Goal: Use online tool/utility: Use online tool/utility

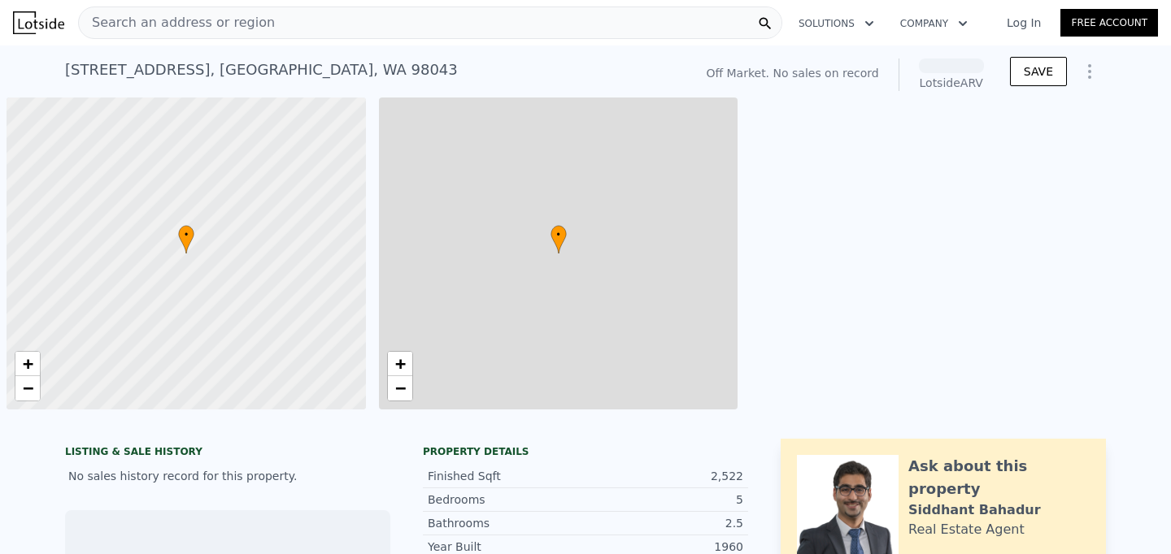
scroll to position [0, 7]
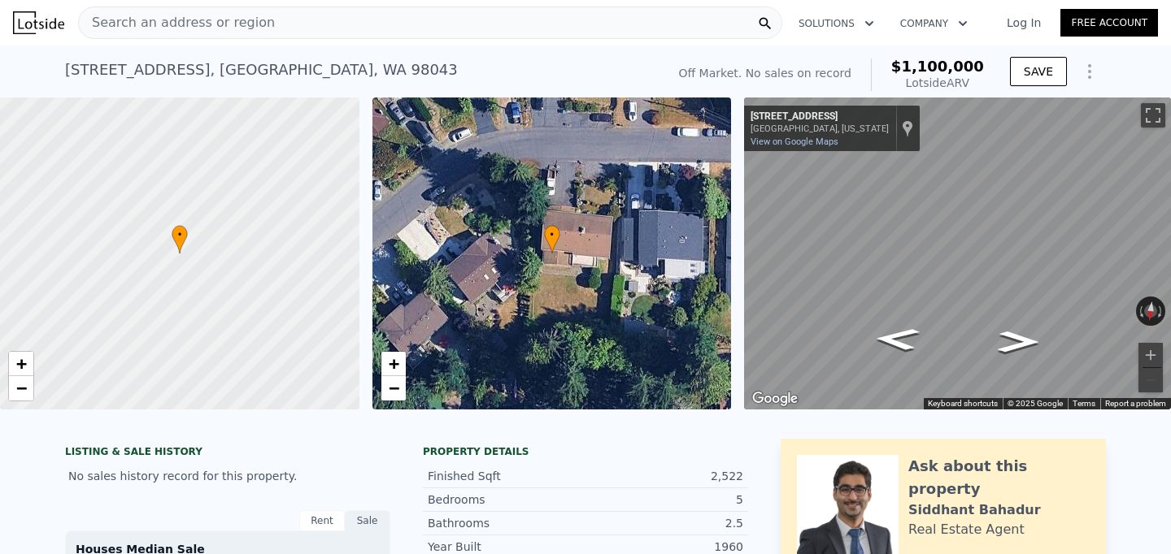
click at [198, 268] on div at bounding box center [179, 254] width 431 height 375
click at [147, 260] on div at bounding box center [179, 254] width 431 height 375
drag, startPoint x: 177, startPoint y: 271, endPoint x: 250, endPoint y: 346, distance: 104.6
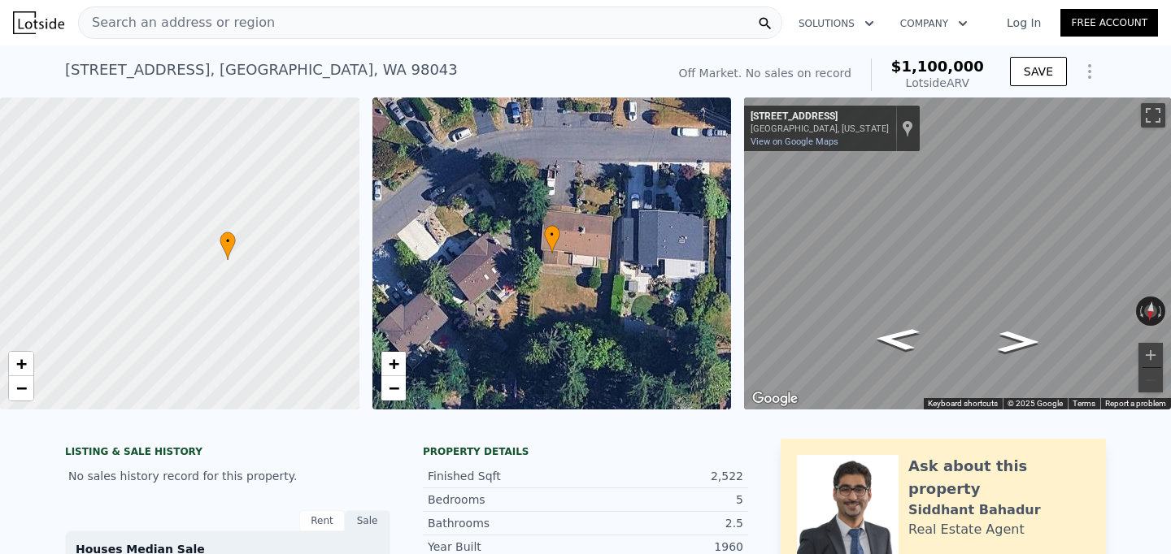
click at [250, 345] on div at bounding box center [184, 259] width 431 height 375
click at [210, 300] on div at bounding box center [179, 254] width 431 height 375
drag, startPoint x: 246, startPoint y: 299, endPoint x: 274, endPoint y: 295, distance: 27.9
click at [274, 295] on div at bounding box center [179, 254] width 431 height 375
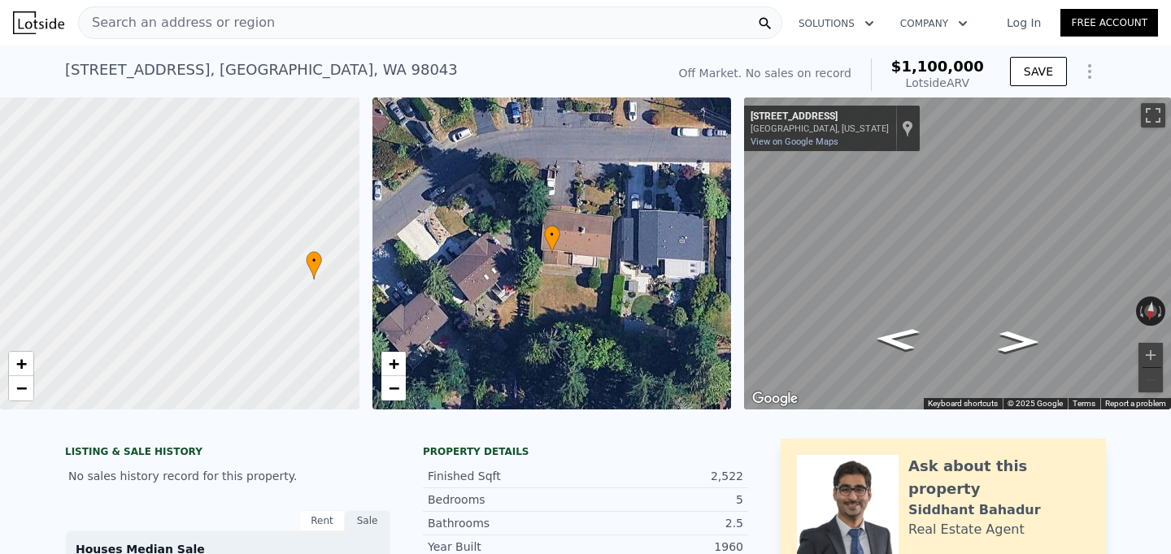
click at [273, 278] on div at bounding box center [179, 254] width 431 height 375
drag, startPoint x: 279, startPoint y: 315, endPoint x: 233, endPoint y: 301, distance: 47.6
click at [233, 301] on div at bounding box center [179, 254] width 431 height 375
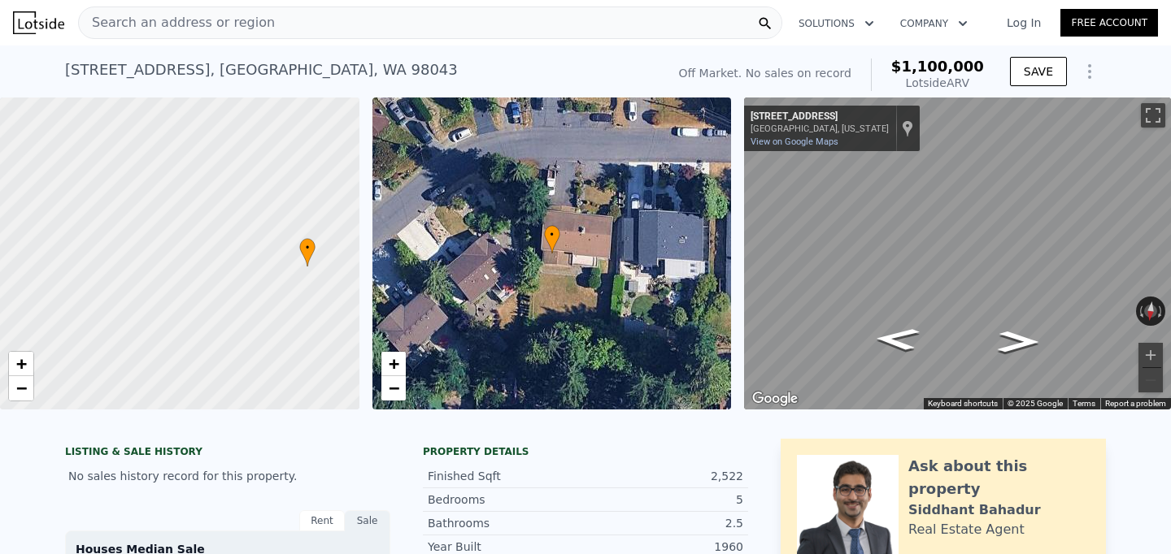
click at [233, 301] on div at bounding box center [179, 254] width 431 height 375
drag, startPoint x: 295, startPoint y: 319, endPoint x: 159, endPoint y: 355, distance: 141.4
click at [159, 355] on div at bounding box center [179, 254] width 431 height 375
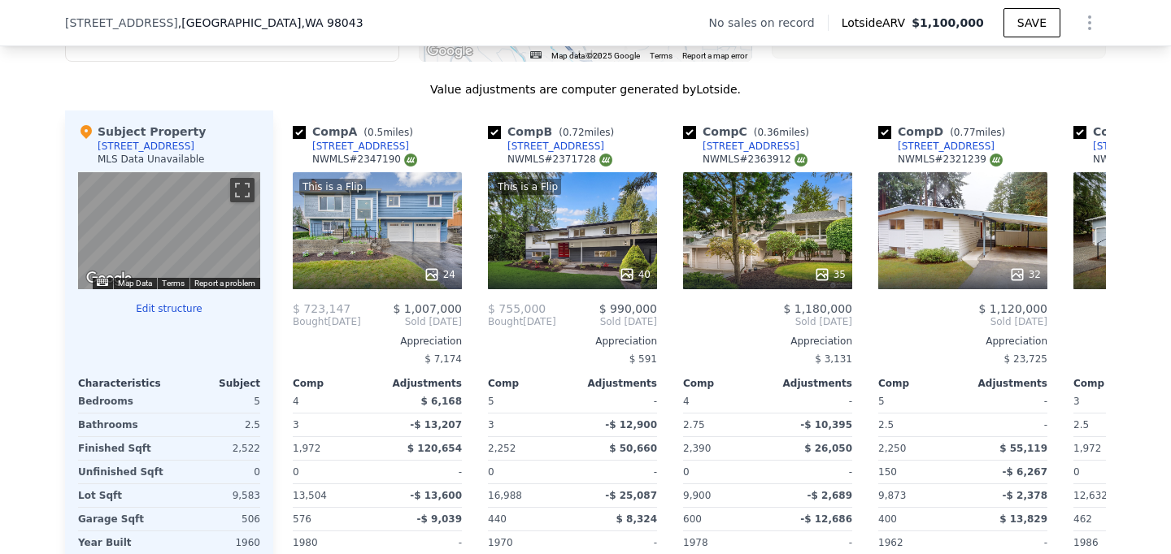
scroll to position [1723, 0]
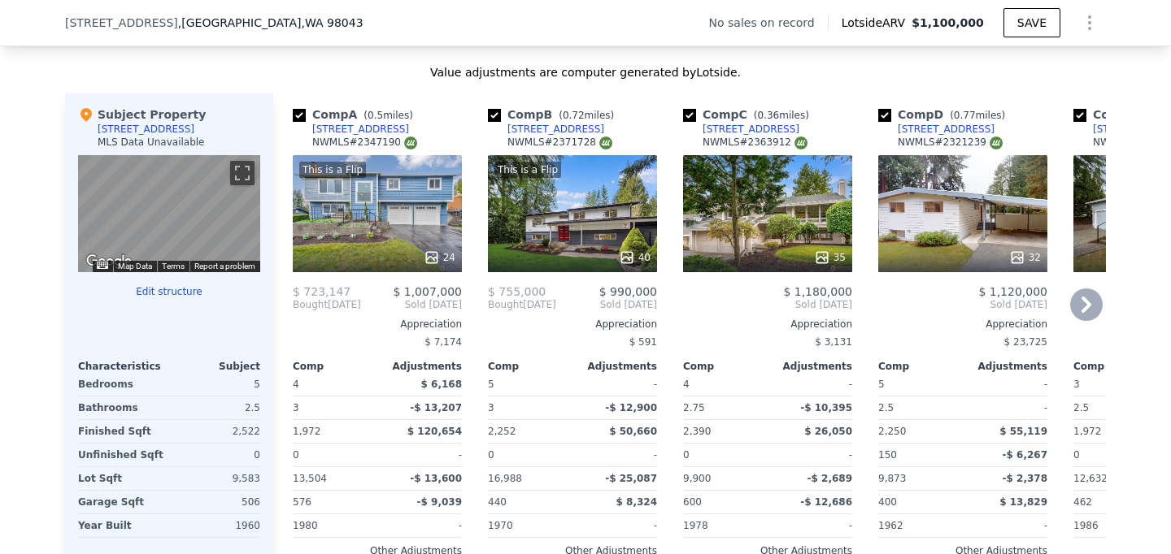
click at [1085, 289] on icon at bounding box center [1086, 305] width 33 height 33
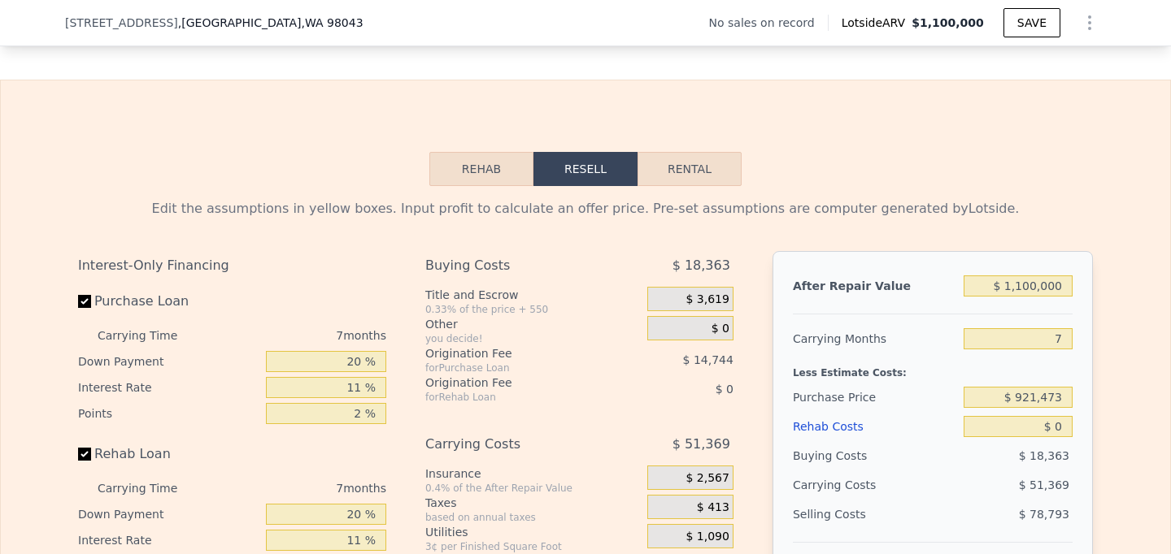
scroll to position [2371, 0]
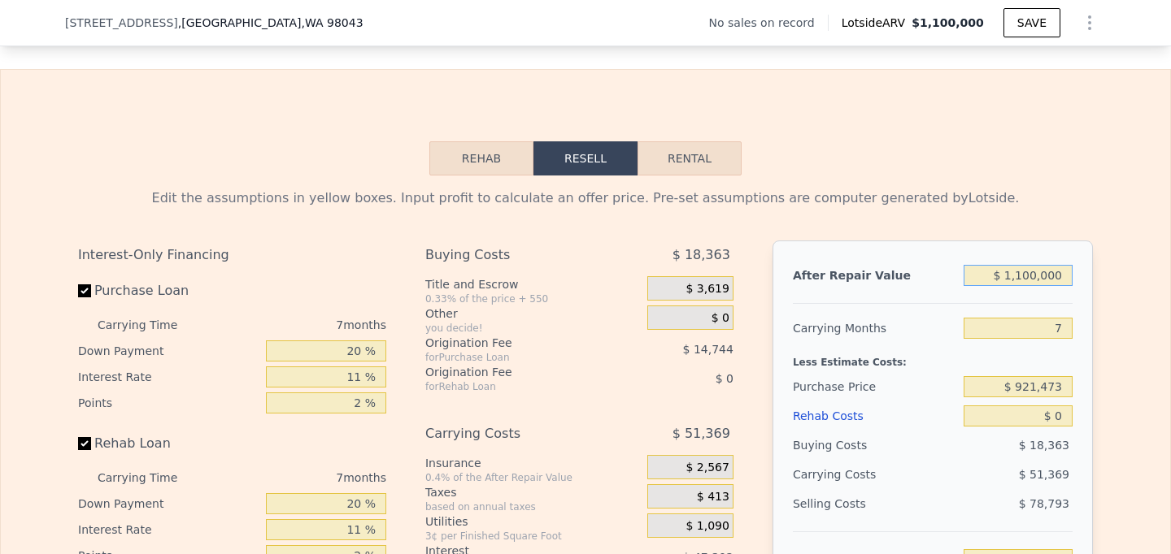
click at [1022, 265] on input "$ 1,100,000" at bounding box center [1017, 275] width 109 height 21
type input "$ 100,000"
type input "-$ 896,534"
type input "$ 1,200,000"
type input "$ 122,656"
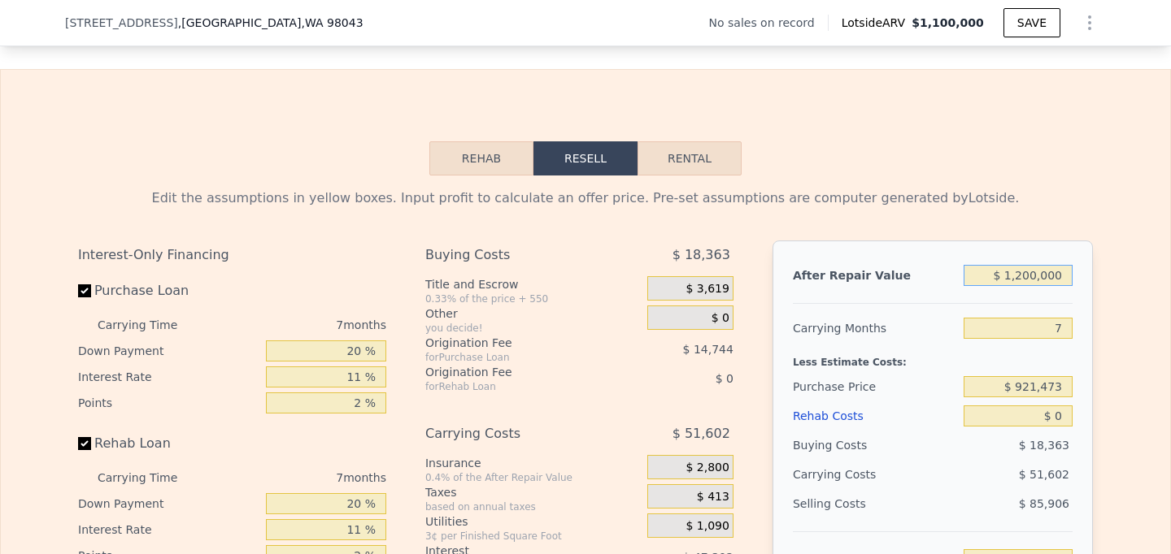
type input "$ 1,200,000"
click at [1042, 376] on input "$ 921,473" at bounding box center [1017, 386] width 109 height 21
type input "$ 825,000"
click at [1111, 403] on div "Edit the assumptions in yellow boxes. Input profit to calculate an offer price.…" at bounding box center [585, 478] width 1169 height 605
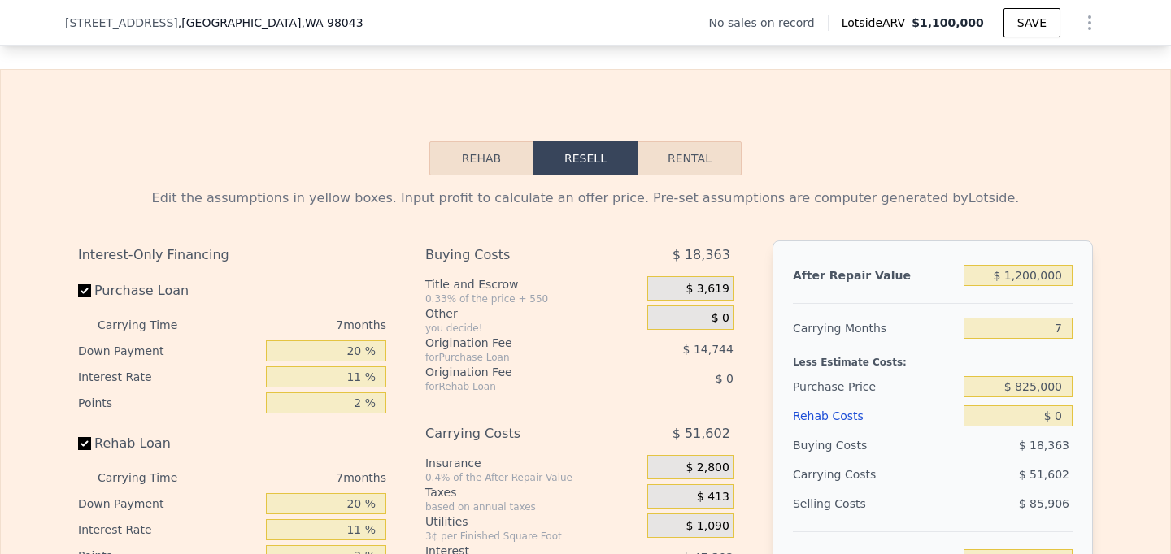
type input "$ 225,944"
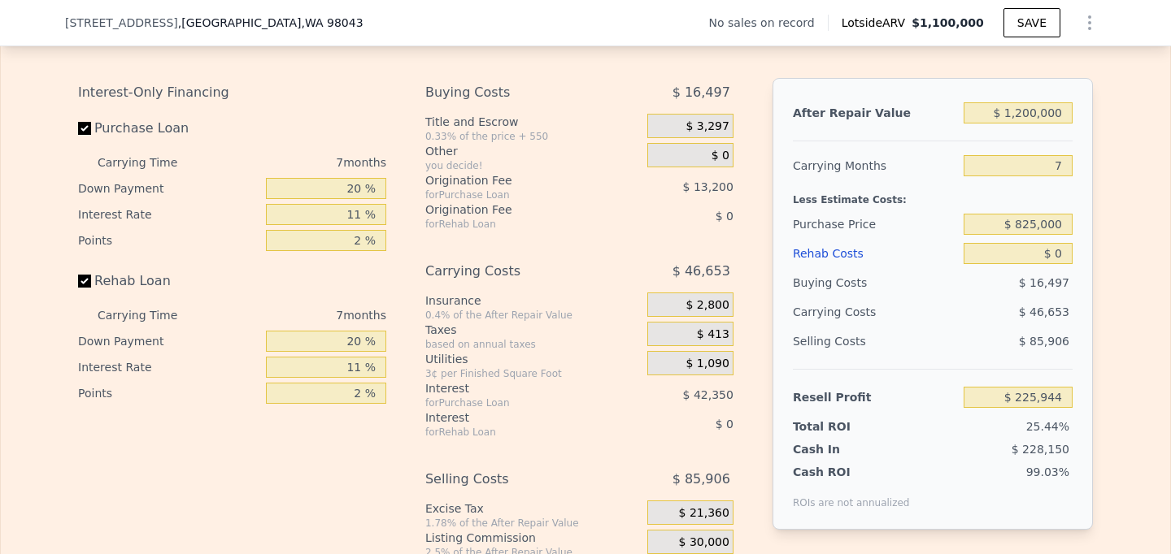
scroll to position [2547, 0]
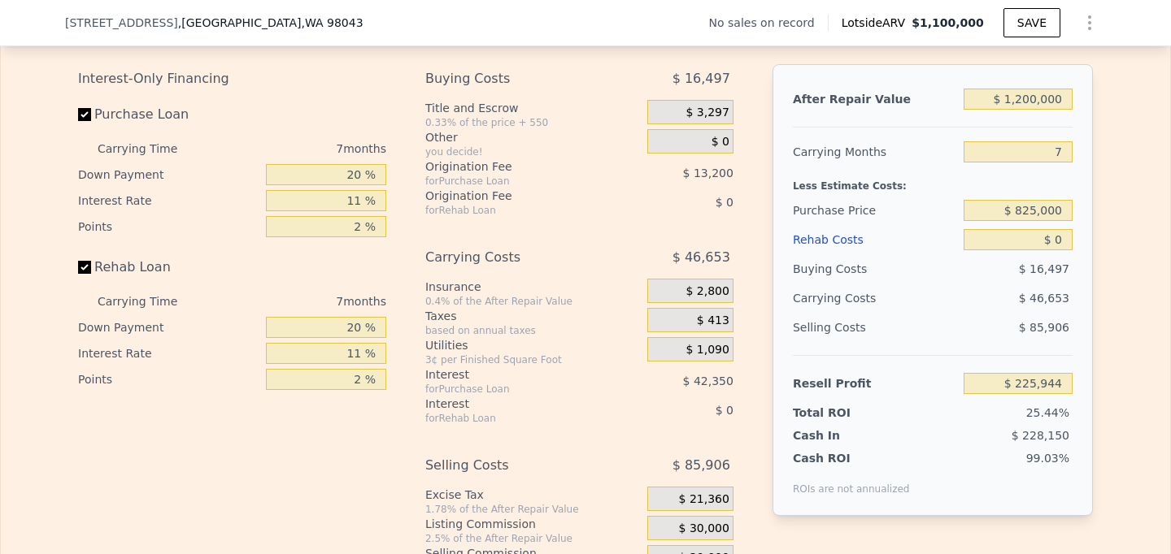
click at [113, 253] on label "Rehab Loan" at bounding box center [168, 267] width 181 height 29
click at [91, 261] on input "Rehab Loan" at bounding box center [84, 267] width 13 height 13
checkbox input "false"
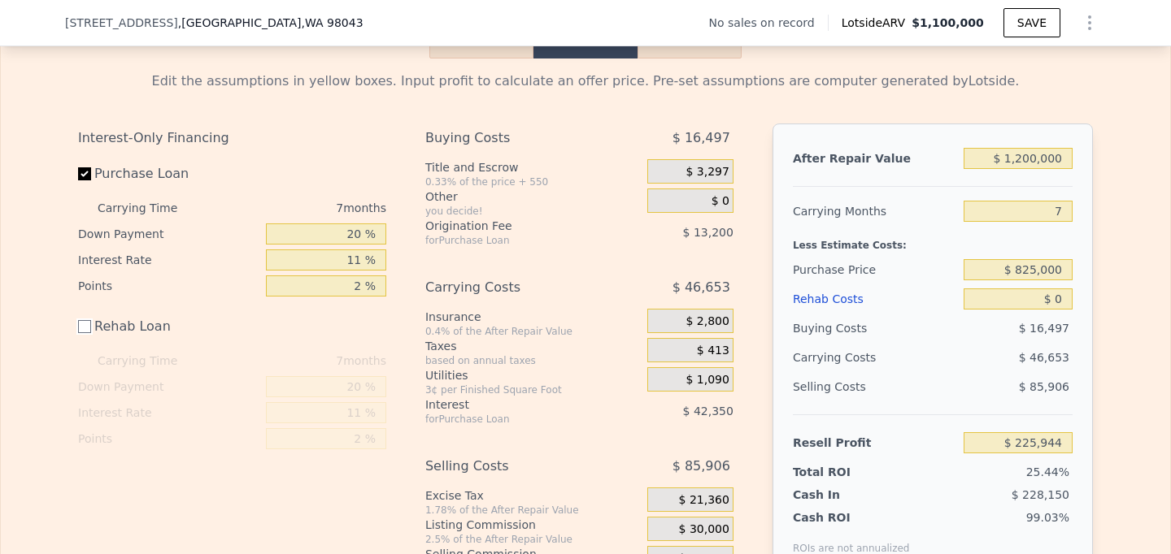
scroll to position [2486, 0]
click at [1059, 290] on input "$ 0" at bounding box center [1017, 300] width 109 height 21
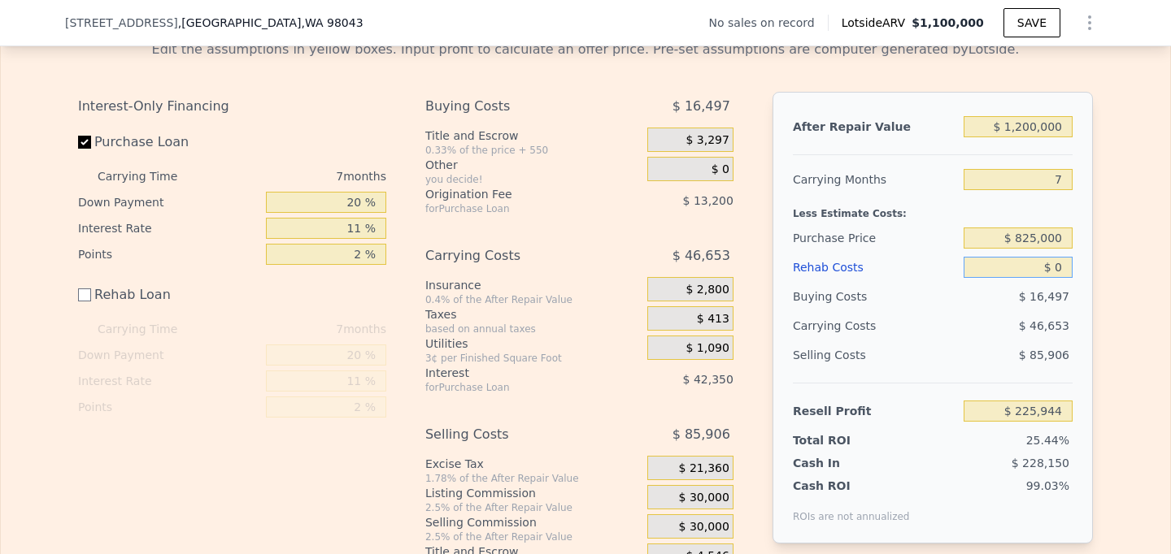
scroll to position [2515, 0]
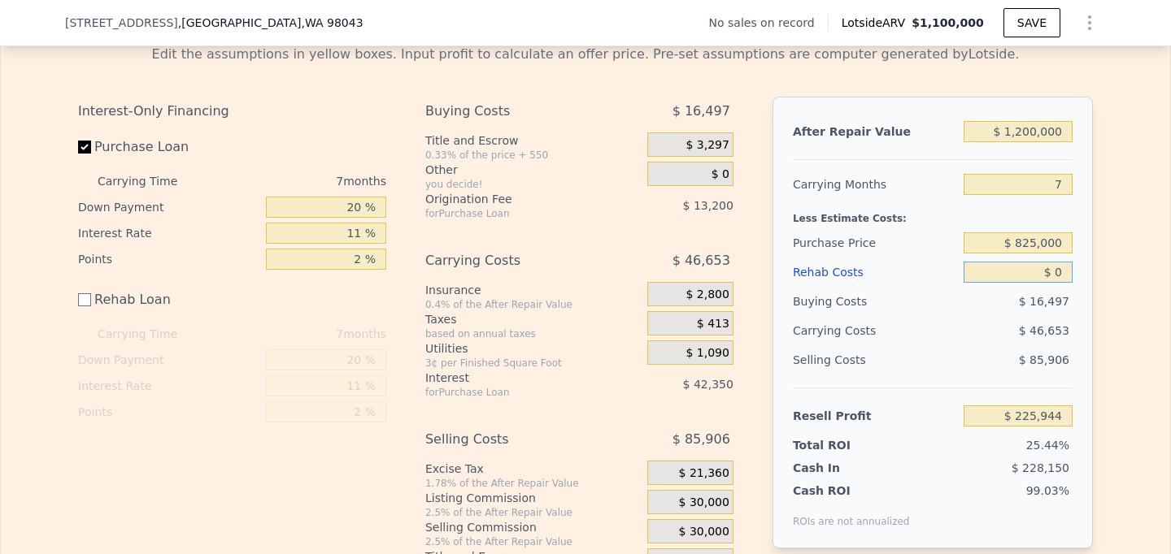
type input "$ 1"
type input "$ 225,943"
type input "$ 12"
type input "$ 225,932"
type input "$ 125"
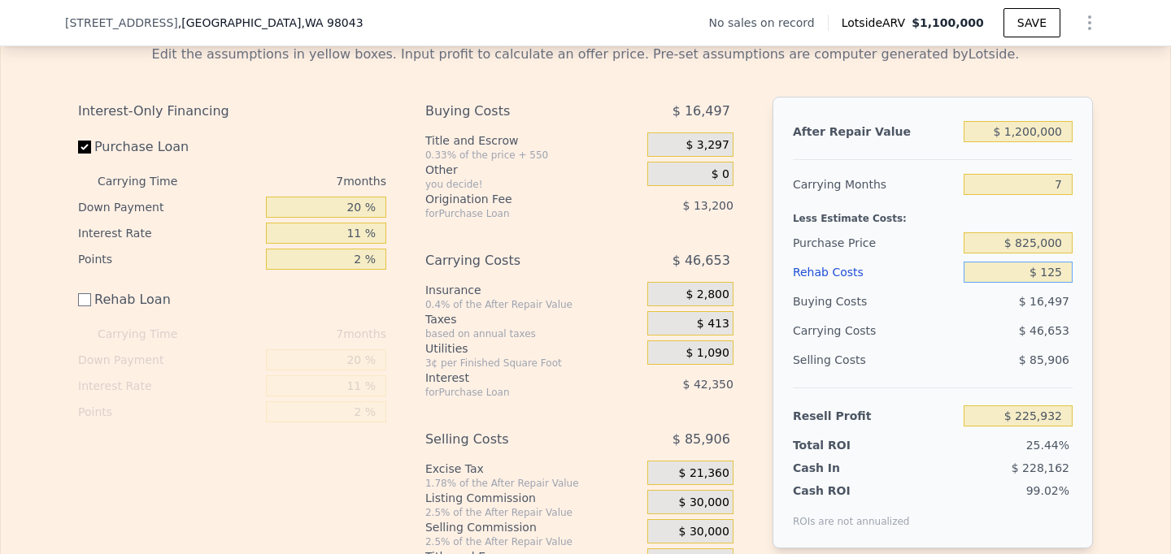
type input "$ 225,819"
type input "$ 1,250"
type input "$ 224,694"
type input "$ 125,000"
type input "$ 100,944"
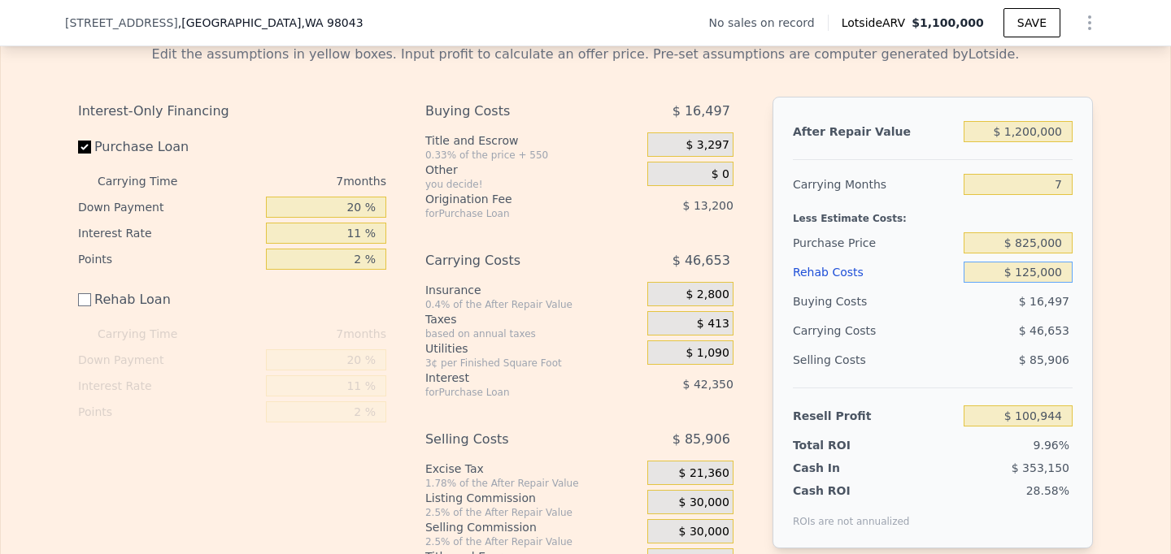
type input "$ 125,000"
click at [1115, 365] on div "Edit the assumptions in yellow boxes. Input profit to calculate an offer price.…" at bounding box center [585, 305] width 1169 height 546
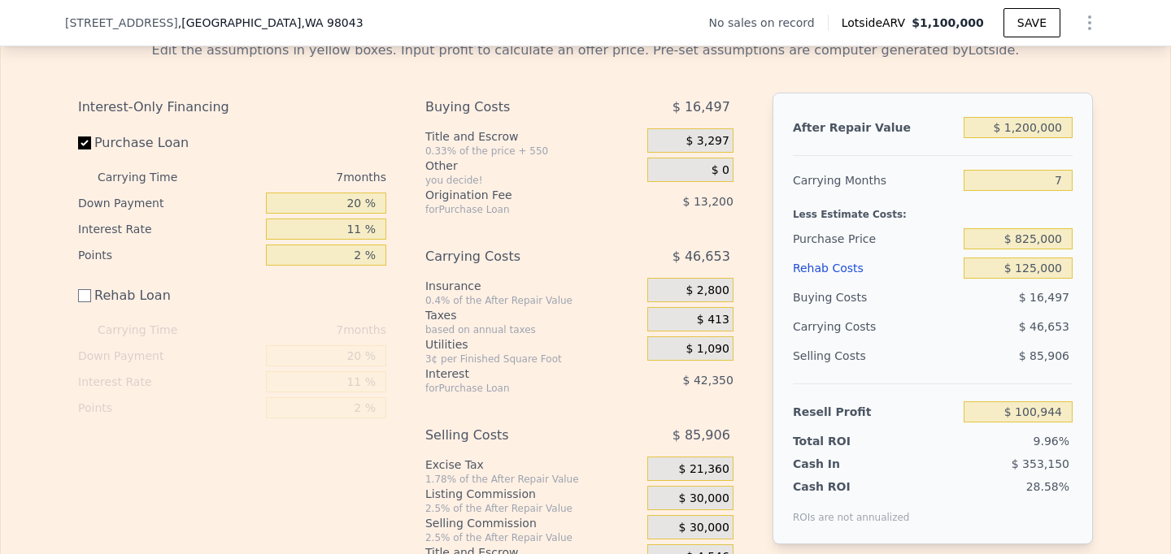
scroll to position [2521, 0]
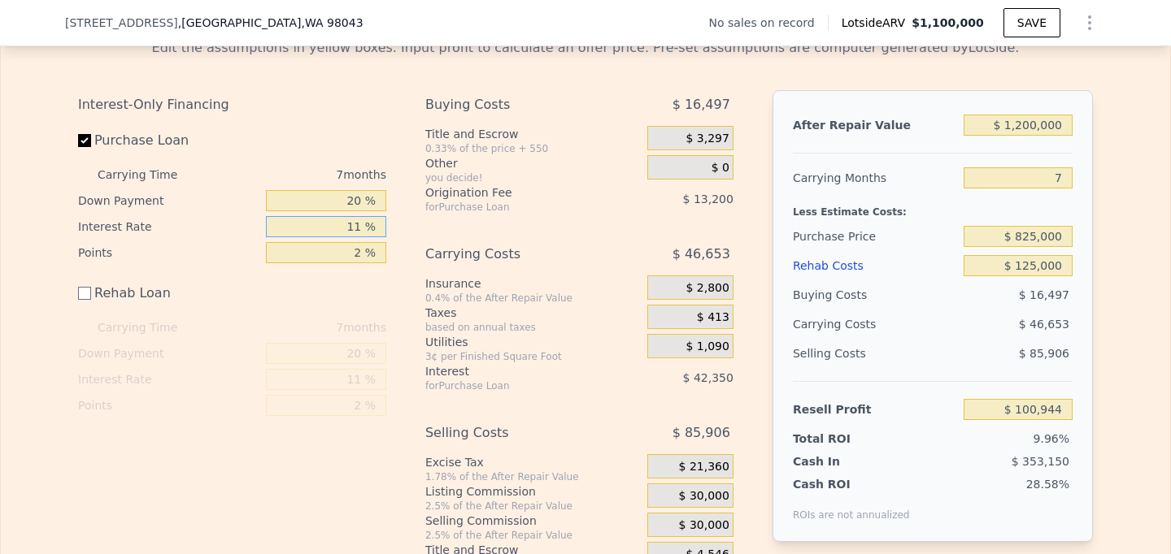
click at [360, 216] on input "11 %" at bounding box center [326, 226] width 120 height 21
click at [354, 216] on input "11 %" at bounding box center [326, 226] width 120 height 21
type input "6 %"
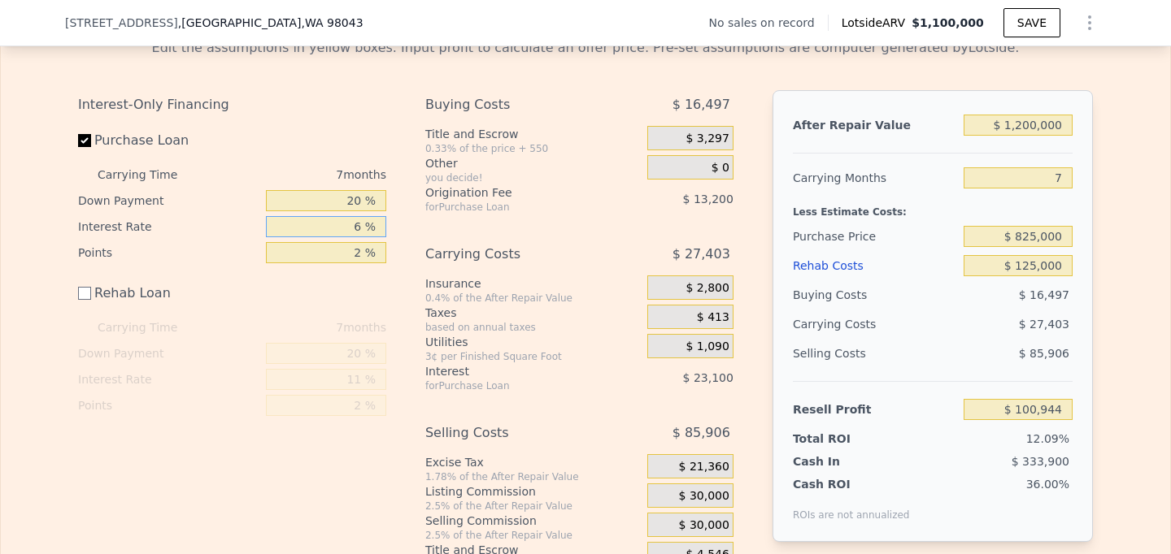
type input "$ 120,194"
type input "6 %"
click at [418, 279] on div "Interest-Only Financing Purchase Loan Carrying Time 7 months Down Payment 20 % …" at bounding box center [585, 330] width 1015 height 481
click at [359, 242] on input "2 %" at bounding box center [326, 252] width 120 height 21
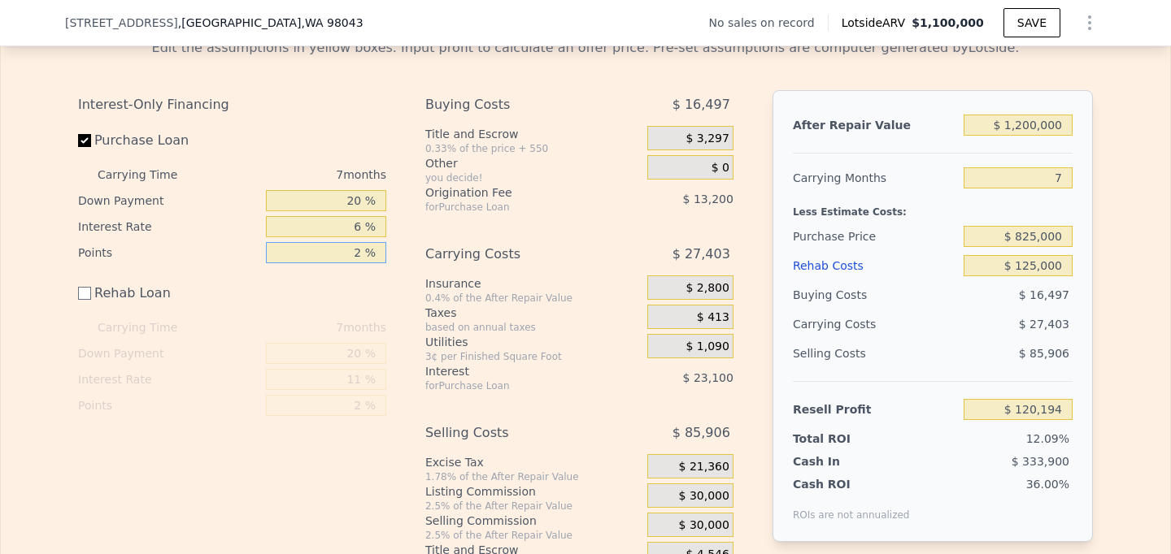
click at [354, 242] on input "2 %" at bounding box center [326, 252] width 120 height 21
type input "0 %"
type input "$ 133,394"
type input "0 %"
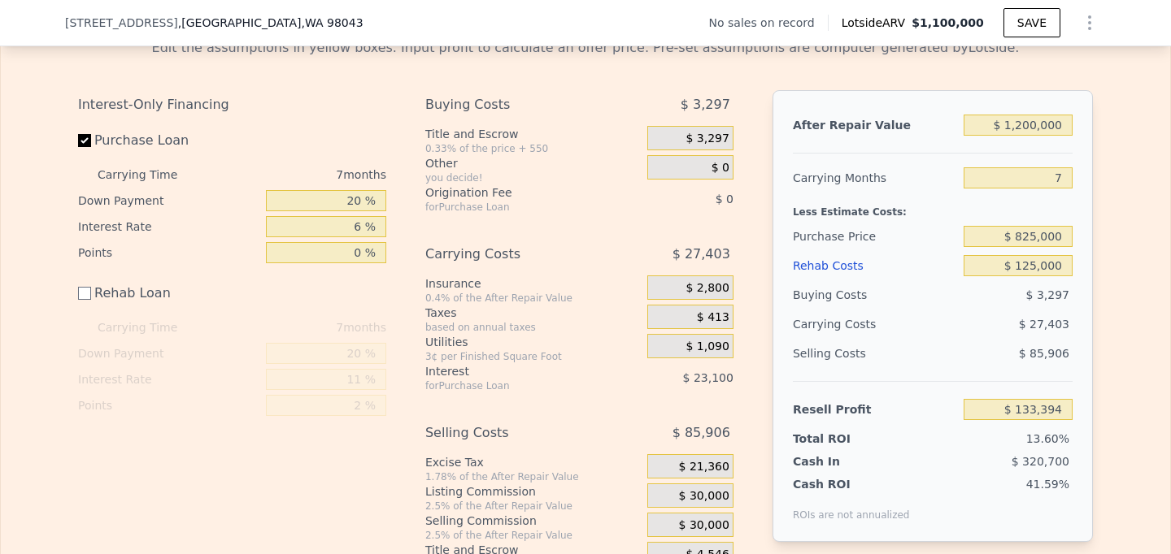
click at [378, 279] on div "Rehab Loan" at bounding box center [232, 297] width 308 height 36
click at [417, 297] on div "Interest-Only Financing Purchase Loan Carrying Time 7 months Down Payment 20 % …" at bounding box center [585, 330] width 1015 height 481
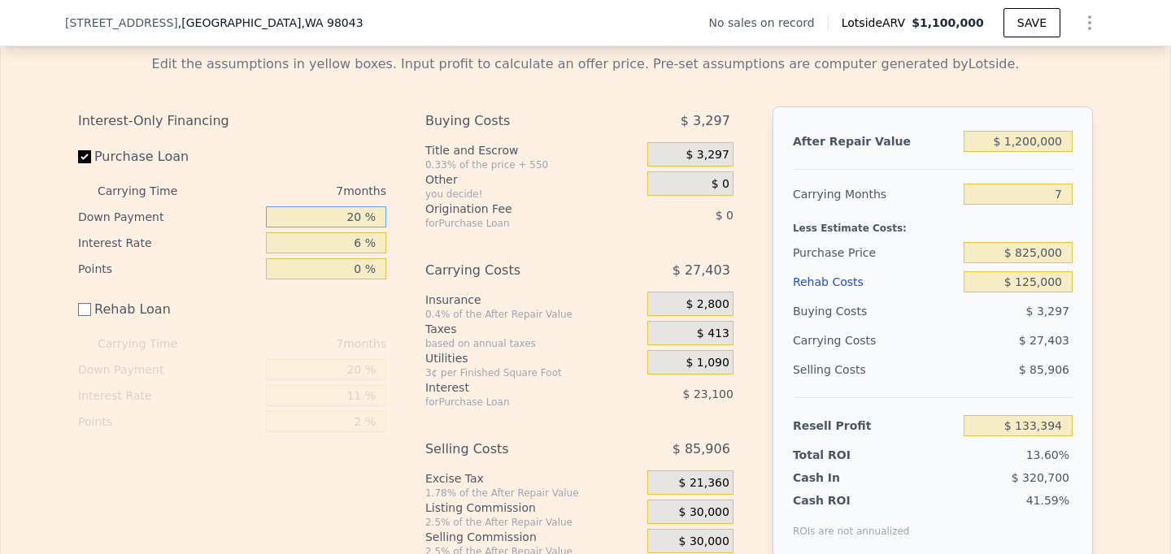
click at [354, 207] on input "20 %" at bounding box center [326, 217] width 120 height 21
type input "5 %"
type input "$ 129,061"
type input "5 %"
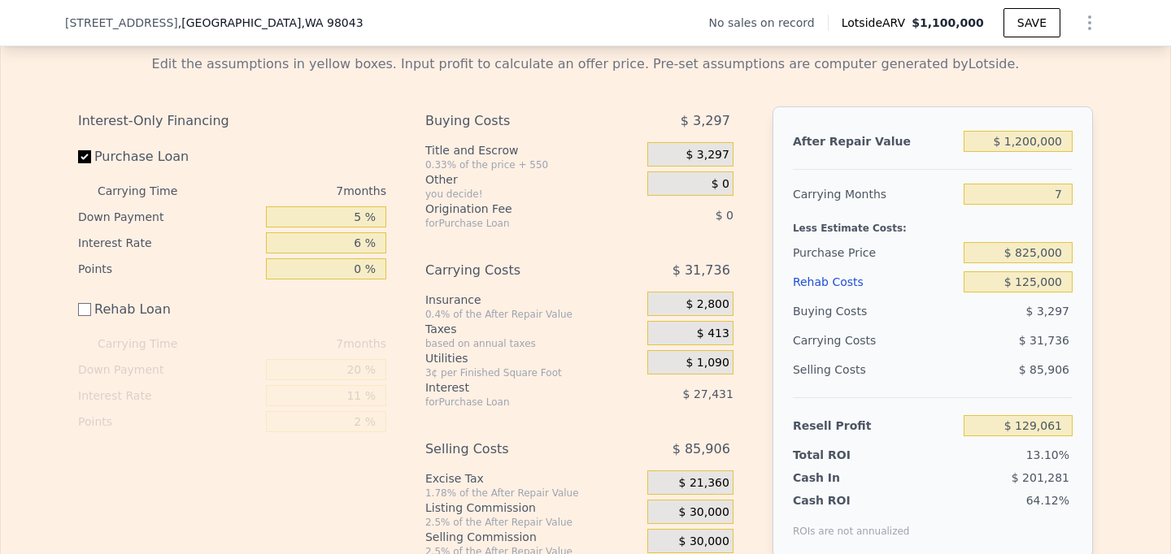
click at [379, 299] on div "Rehab Loan" at bounding box center [232, 313] width 308 height 36
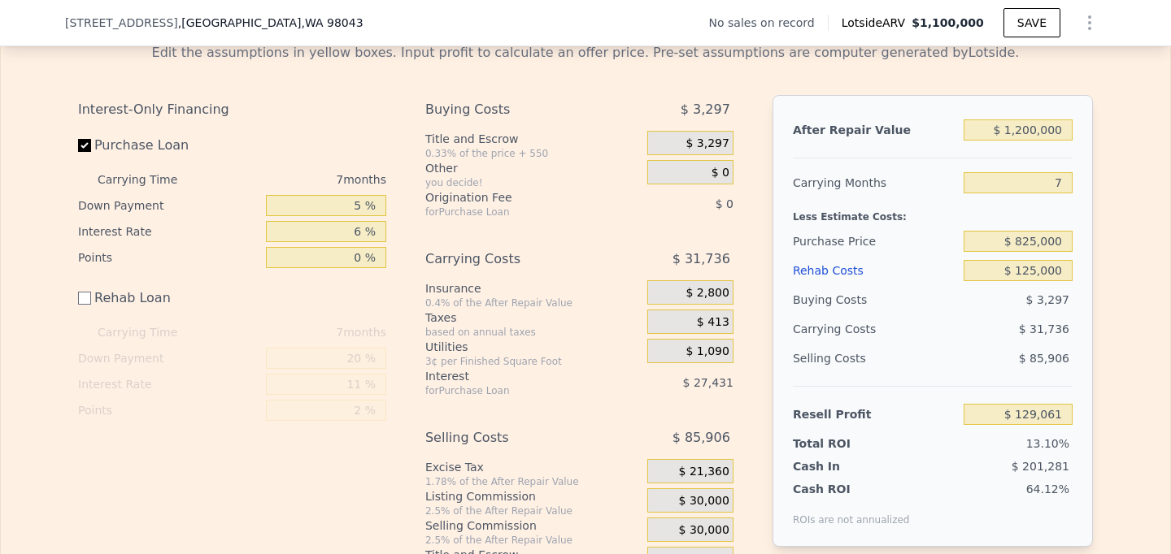
scroll to position [2514, 0]
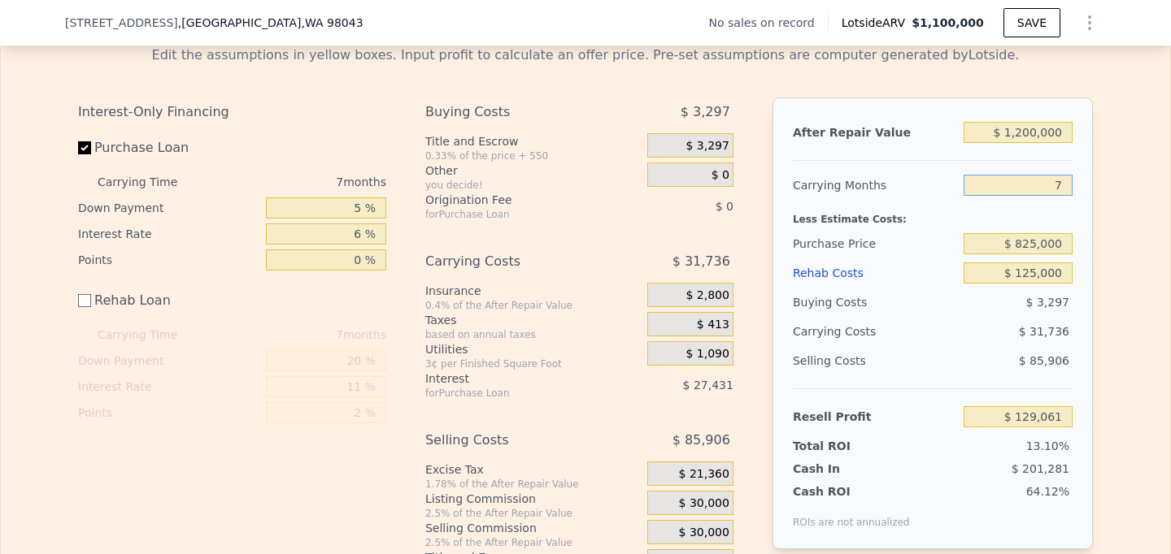
click at [1051, 175] on input "7" at bounding box center [1017, 185] width 109 height 21
type input "2"
type input "$ 151,730"
type input "24"
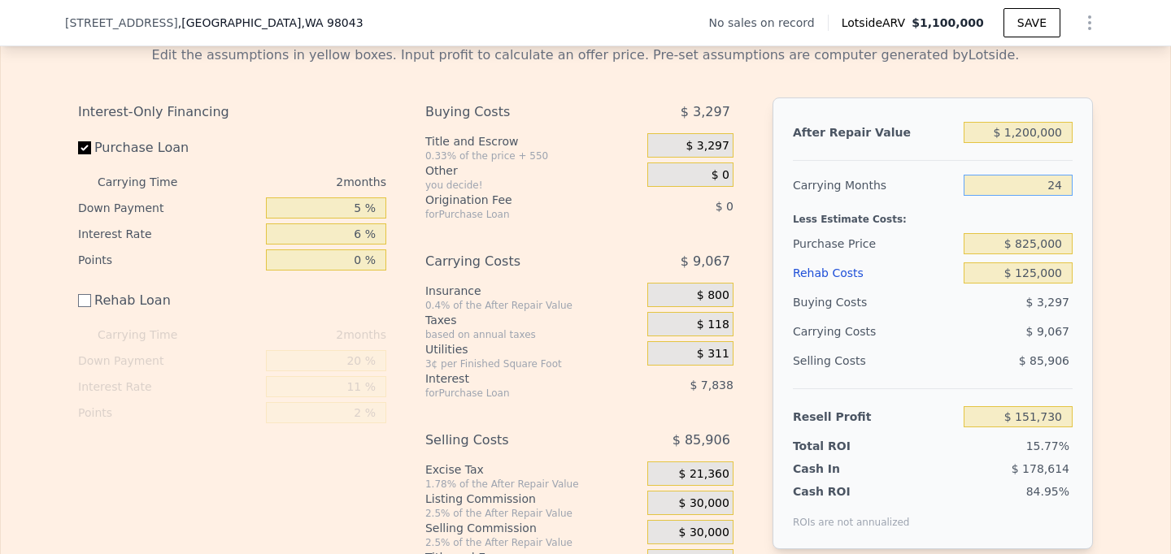
type input "$ 51,989"
type input "24"
click at [923, 324] on div "$ 108,808" at bounding box center [987, 331] width 172 height 29
click at [1046, 175] on input "24" at bounding box center [1017, 185] width 109 height 21
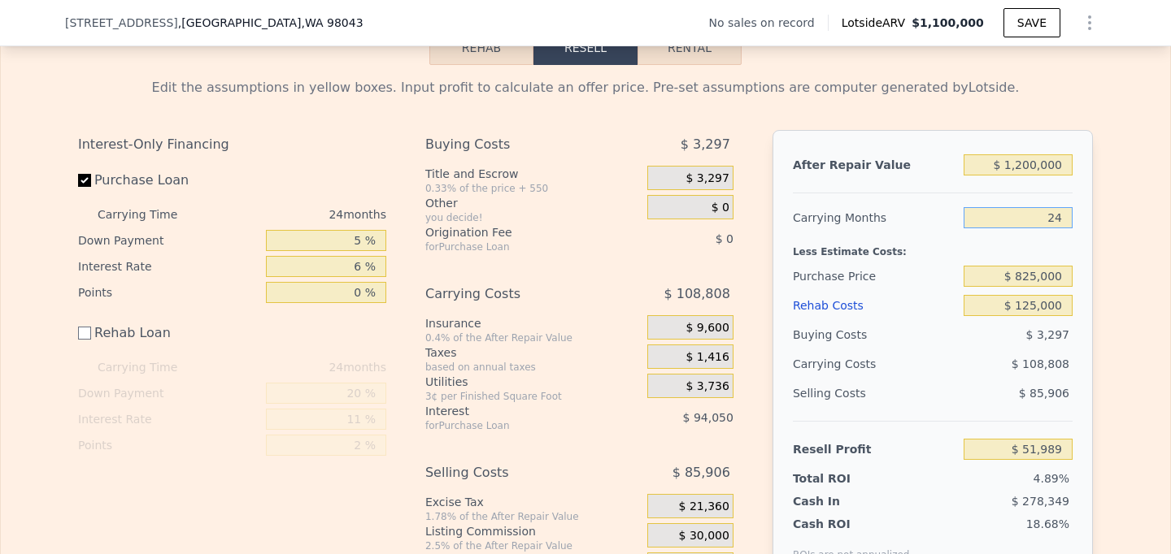
scroll to position [2472, 0]
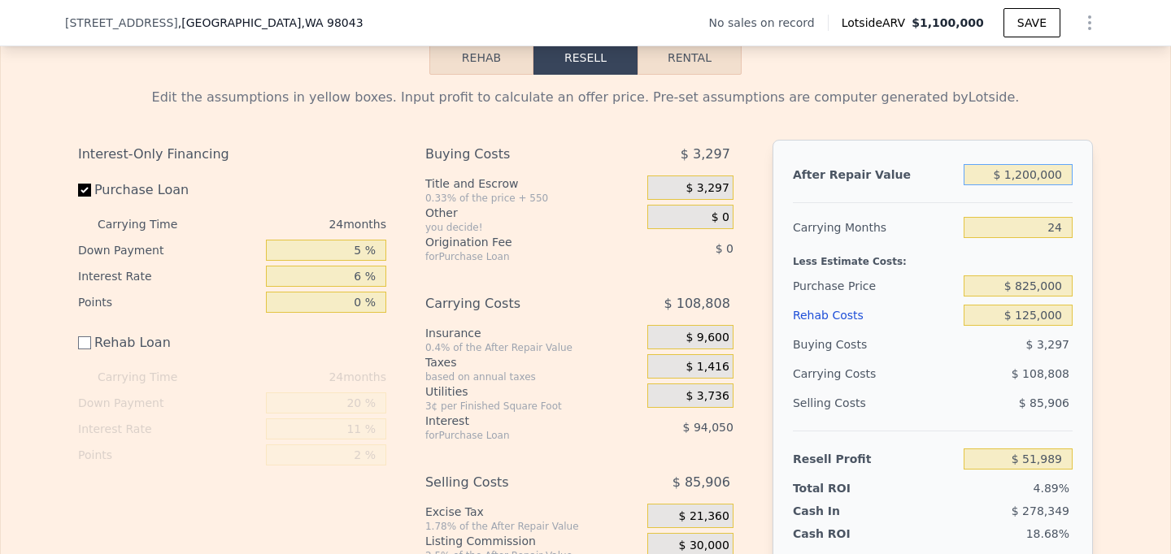
click at [1020, 164] on input "$ 1,200,000" at bounding box center [1017, 174] width 109 height 21
type input "$ 100,000"
type input "-$ 960,968"
type input "$ 1,300,000"
type input "$ 144,076"
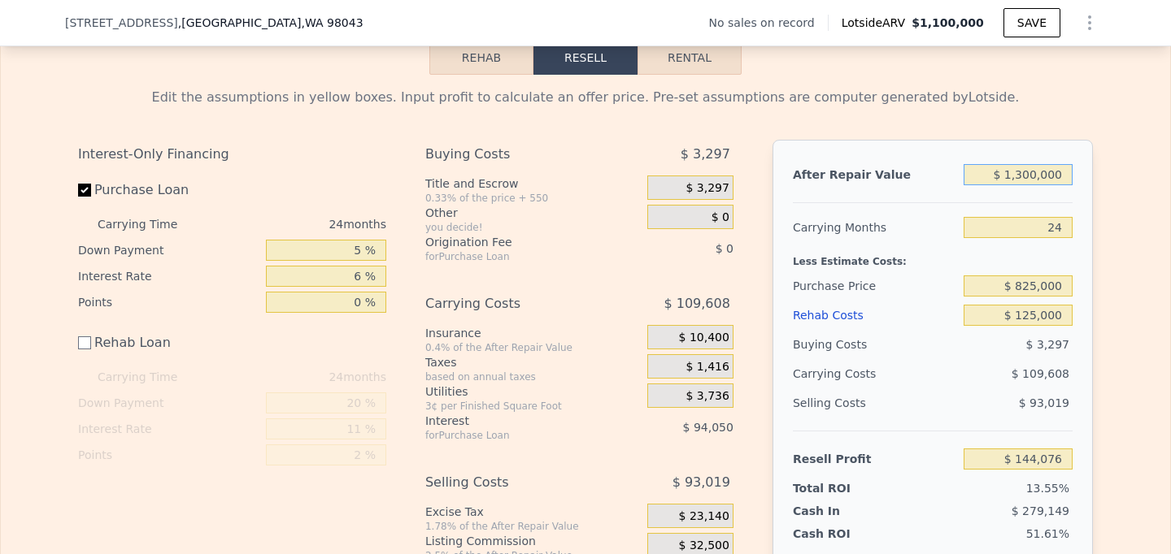
type input "$ 1,300,000"
click at [1116, 421] on div "Edit the assumptions in yellow boxes. Input profit to calculate an offer price.…" at bounding box center [585, 348] width 1169 height 546
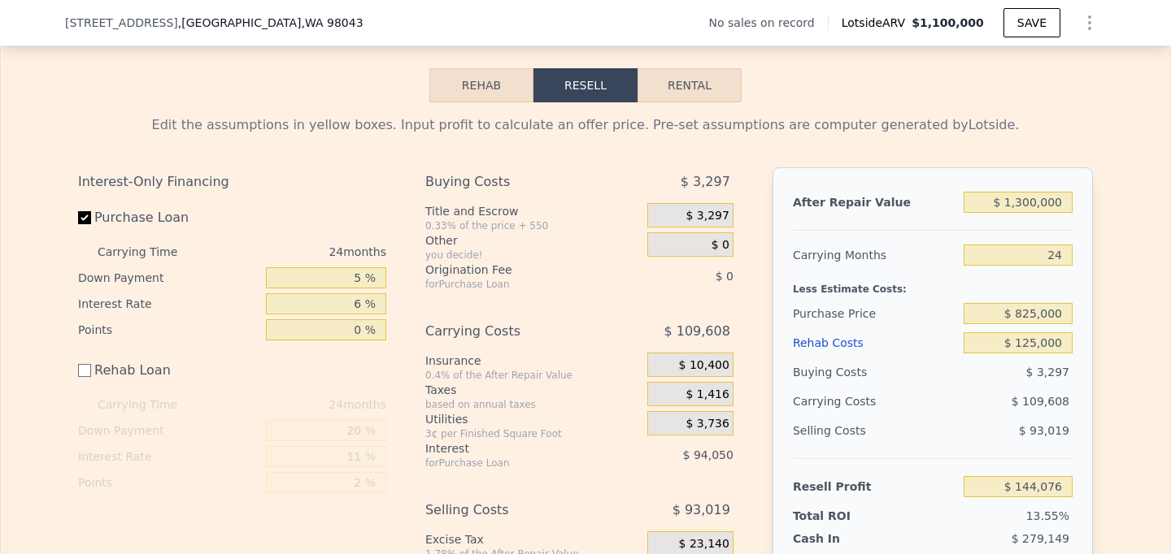
scroll to position [2442, 0]
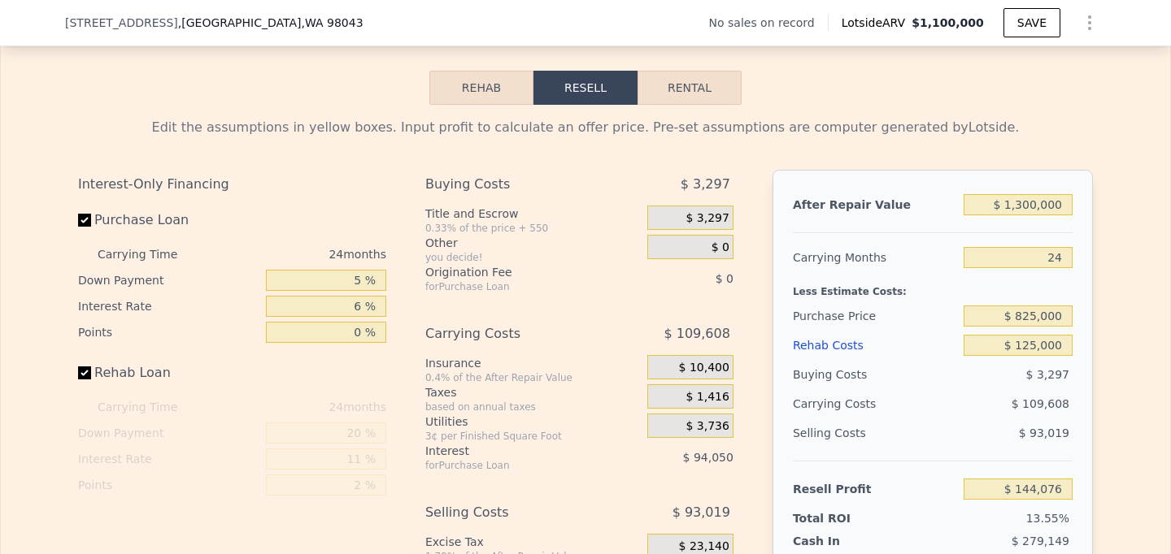
checkbox input "true"
type input "$ 1,100,000"
type input "7"
type input "$ 0"
type input "$ 30,002"
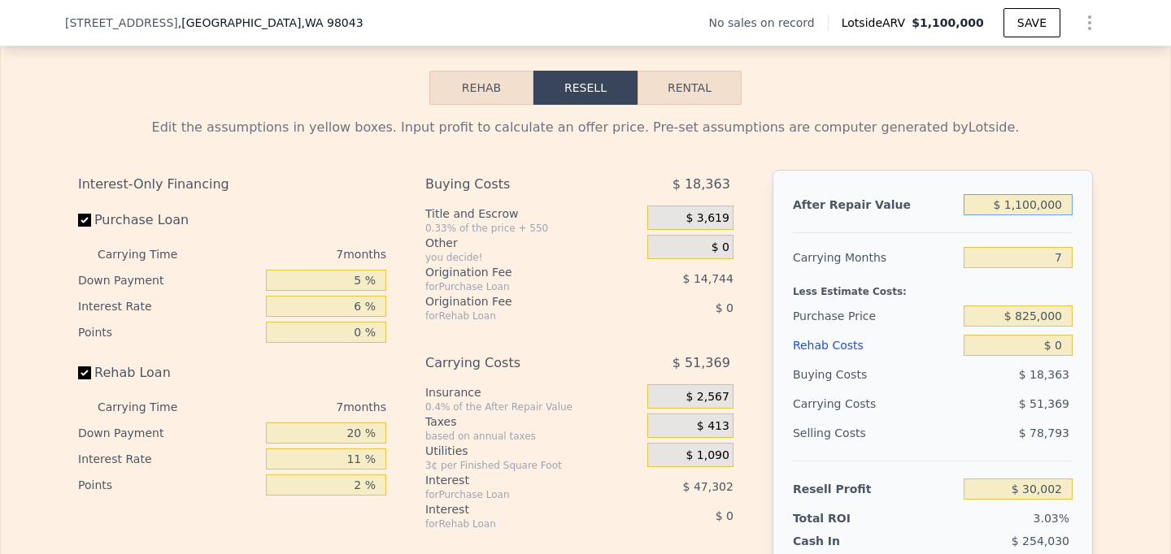
click at [1025, 194] on input "$ 1,100,000" at bounding box center [1017, 204] width 109 height 21
type input "$ 100,000"
type input "-$ 896,534"
type input "$ 1,400,000"
type input "$ 307,963"
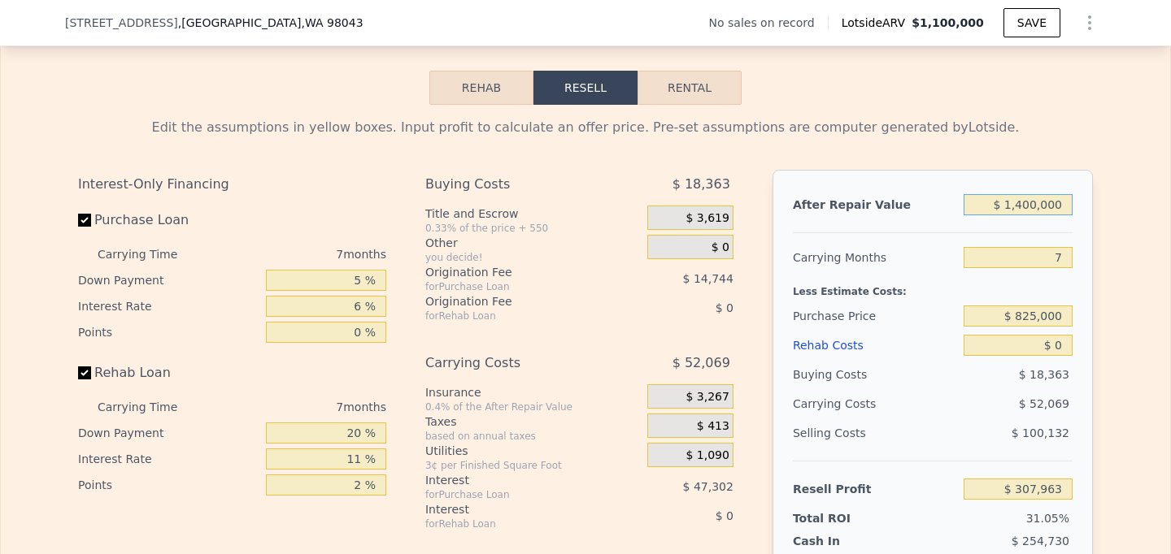
type input "$ 1,400,000"
click at [1021, 306] on input "$ 825,000" at bounding box center [1017, 316] width 109 height 21
click at [1061, 335] on input "$ 0" at bounding box center [1017, 345] width 109 height 21
type input "$ 411,251"
click at [1061, 335] on input "$ 0" at bounding box center [1017, 345] width 109 height 21
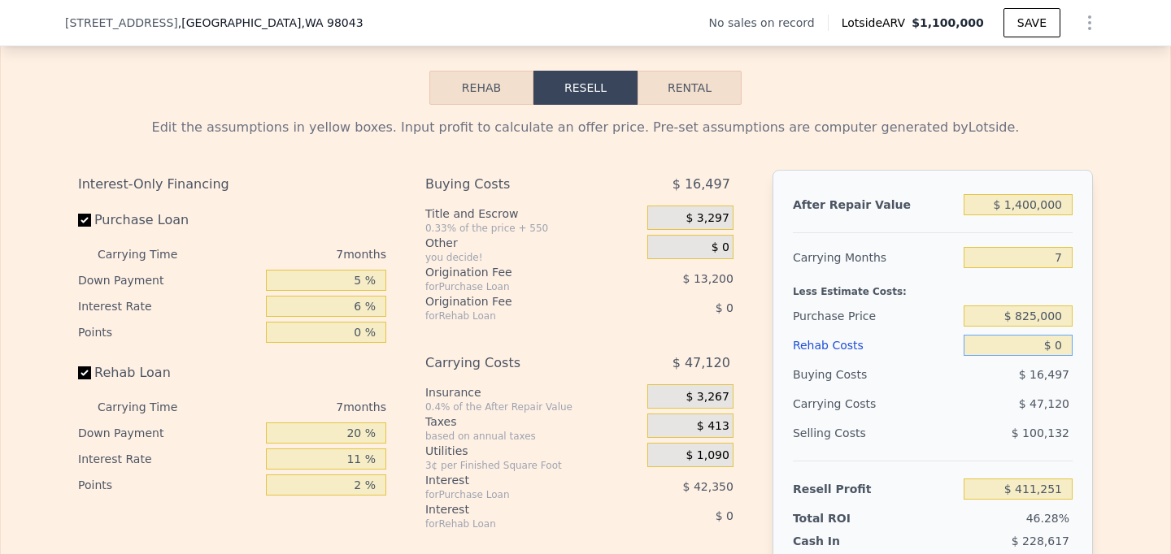
click at [1061, 335] on input "$ 0" at bounding box center [1017, 345] width 109 height 21
type input "$ 1"
type input "$ 411,250"
type input "$ 10"
type input "$ 411,241"
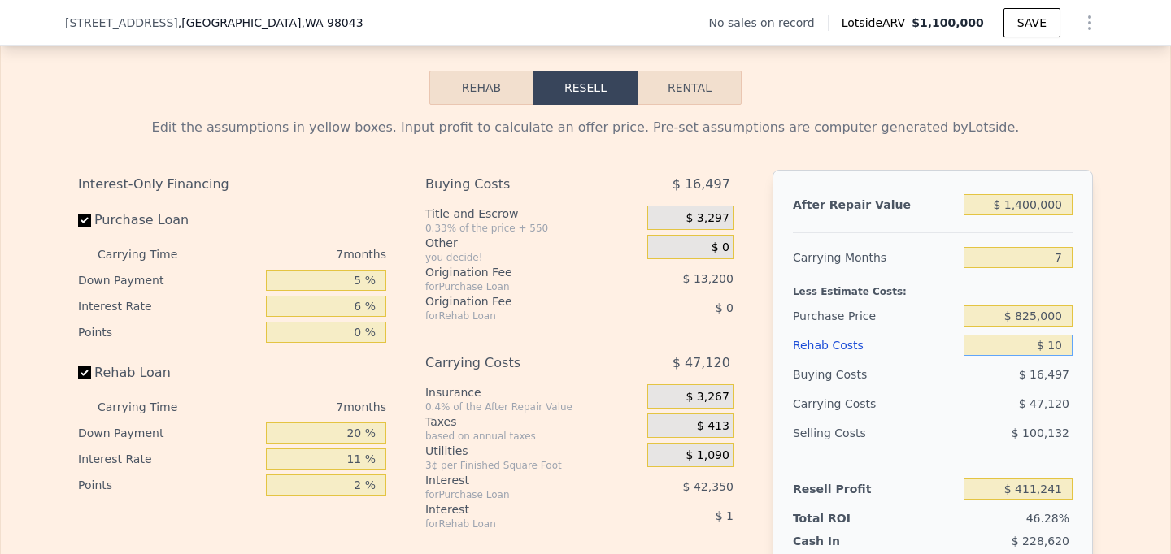
type input "$ 100"
type input "$ 411,142"
type input "$ 10,000"
type input "$ 400,580"
type input "$ 100,000"
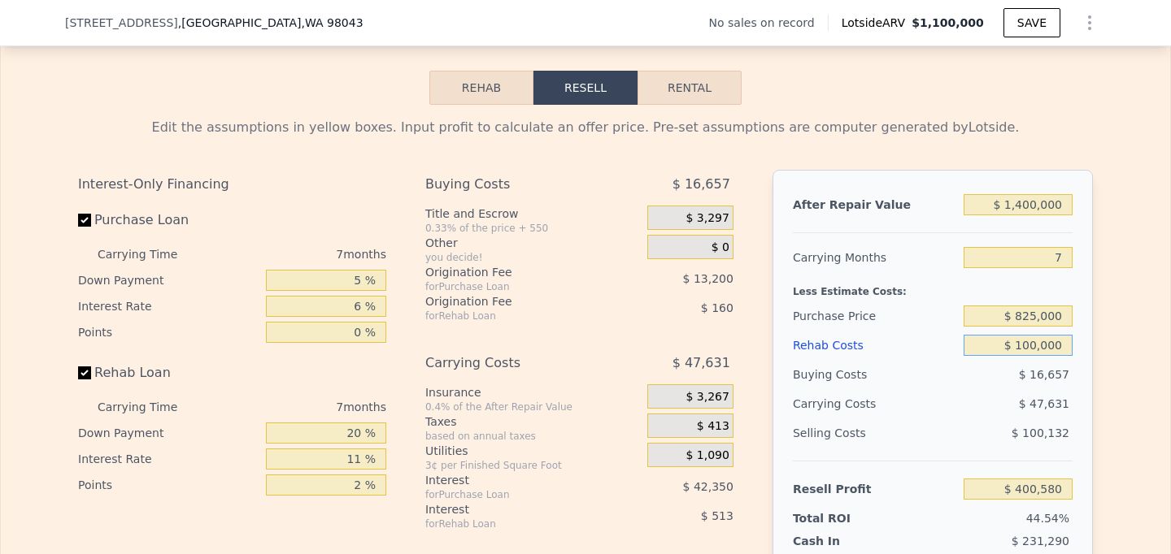
type input "$ 304,520"
type input "$ 100,000"
click at [1081, 365] on div "After Repair Value $ 1,400,000 Carrying Months 7 Less Estimate Costs: Purchase …" at bounding box center [932, 396] width 320 height 452
click at [1109, 381] on div "Edit the assumptions in yellow boxes. Input profit to calculate an offer price.…" at bounding box center [585, 407] width 1169 height 605
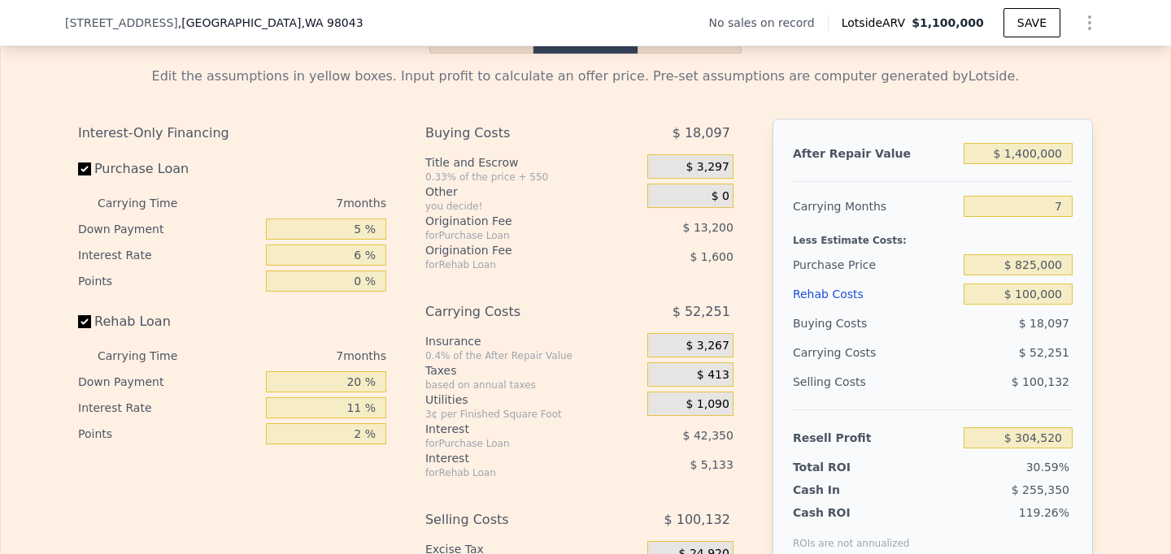
click at [1108, 381] on div "Edit the assumptions in yellow boxes. Input profit to calculate an offer price.…" at bounding box center [585, 356] width 1169 height 605
click at [86, 315] on input "Rehab Loan" at bounding box center [84, 321] width 13 height 13
checkbox input "false"
type input "$ 311,251"
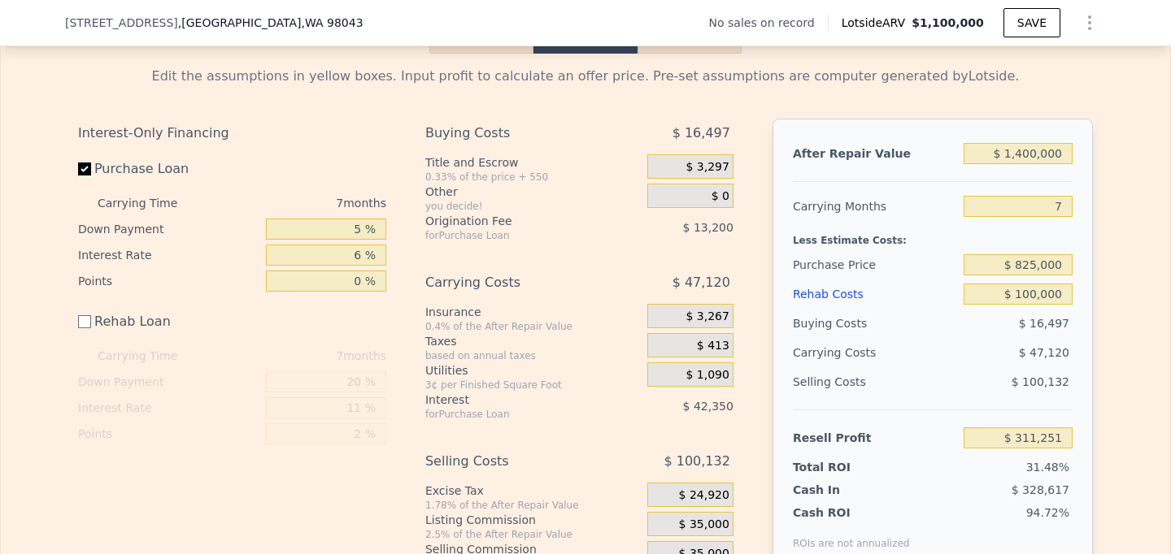
click at [86, 154] on label "Purchase Loan" at bounding box center [168, 168] width 181 height 29
click at [86, 163] on input "Purchase Loan" at bounding box center [84, 169] width 13 height 13
checkbox input "false"
type input "$ 366,801"
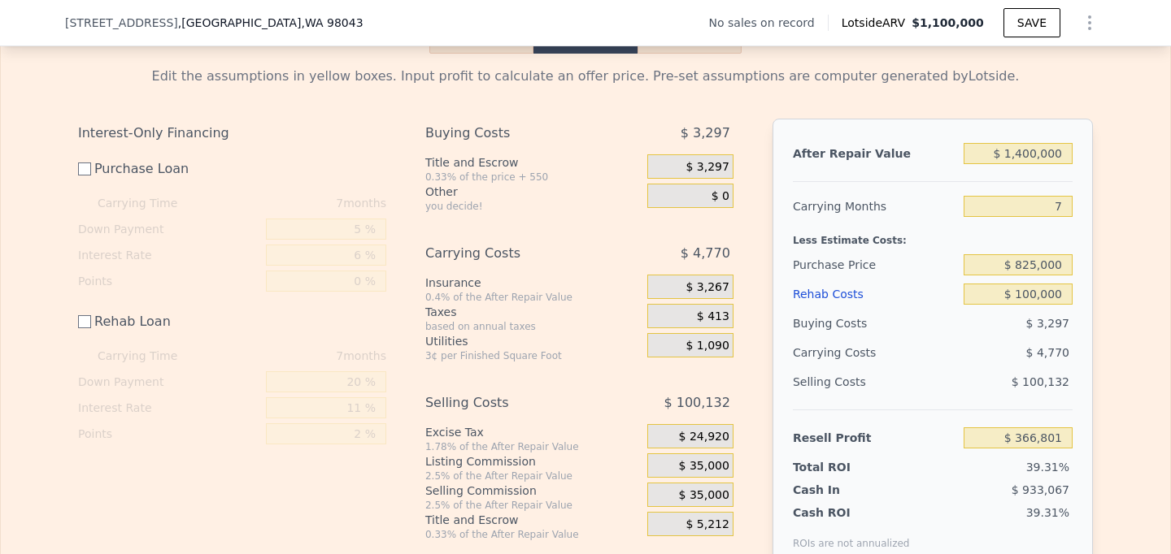
click at [86, 154] on label "Purchase Loan" at bounding box center [168, 168] width 181 height 29
click at [86, 163] on input "Purchase Loan" at bounding box center [84, 169] width 13 height 13
checkbox input "true"
type input "$ 311,251"
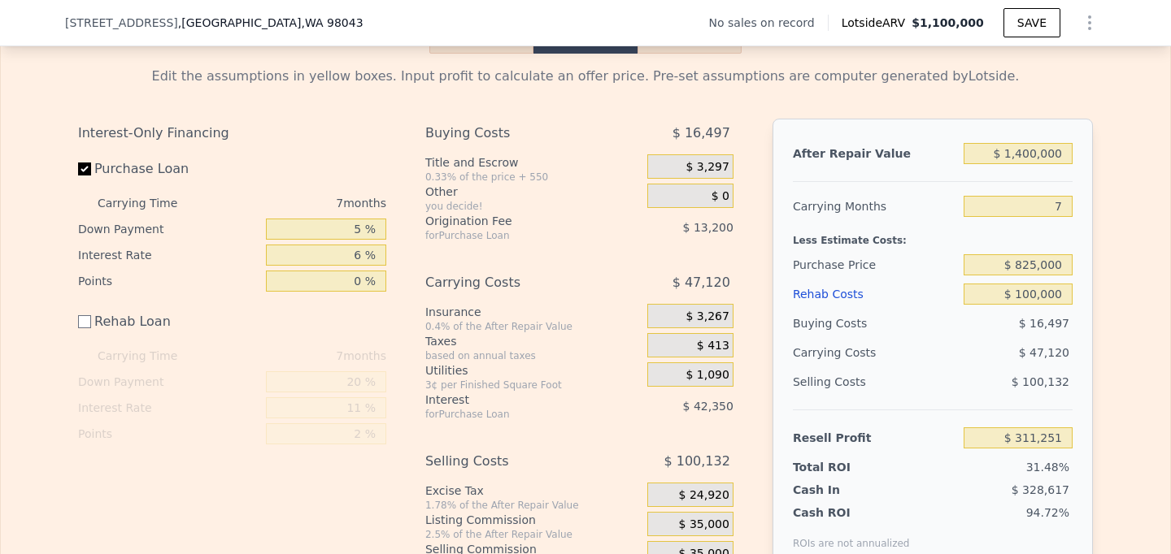
click at [86, 154] on label "Purchase Loan" at bounding box center [168, 168] width 181 height 29
click at [86, 163] on input "Purchase Loan" at bounding box center [84, 169] width 13 height 13
checkbox input "false"
type input "$ 366,801"
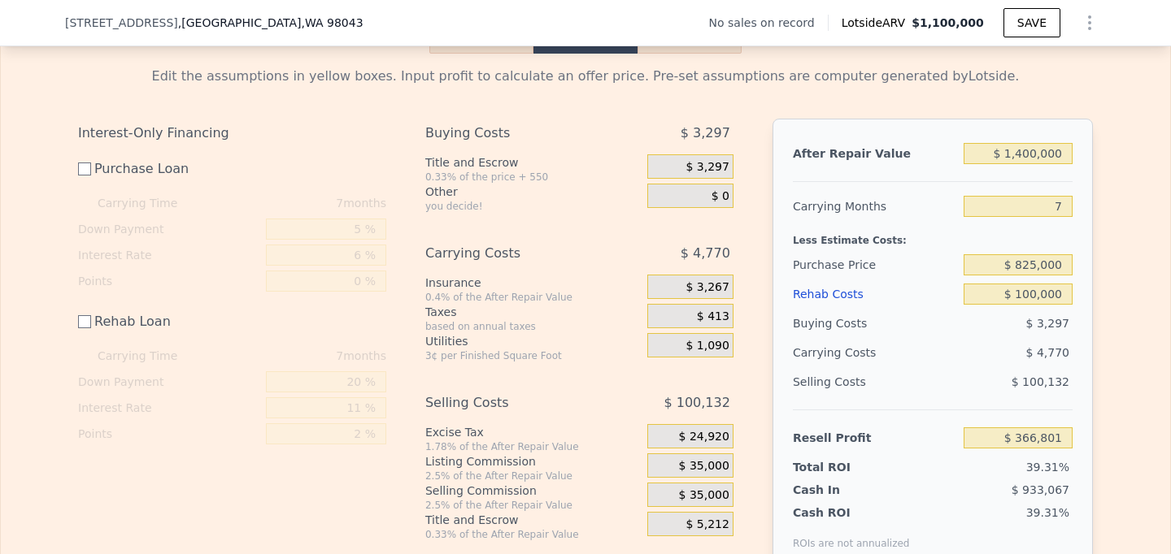
click at [86, 154] on label "Purchase Loan" at bounding box center [168, 168] width 181 height 29
click at [86, 163] on input "Purchase Loan" at bounding box center [84, 169] width 13 height 13
checkbox input "true"
type input "$ 311,251"
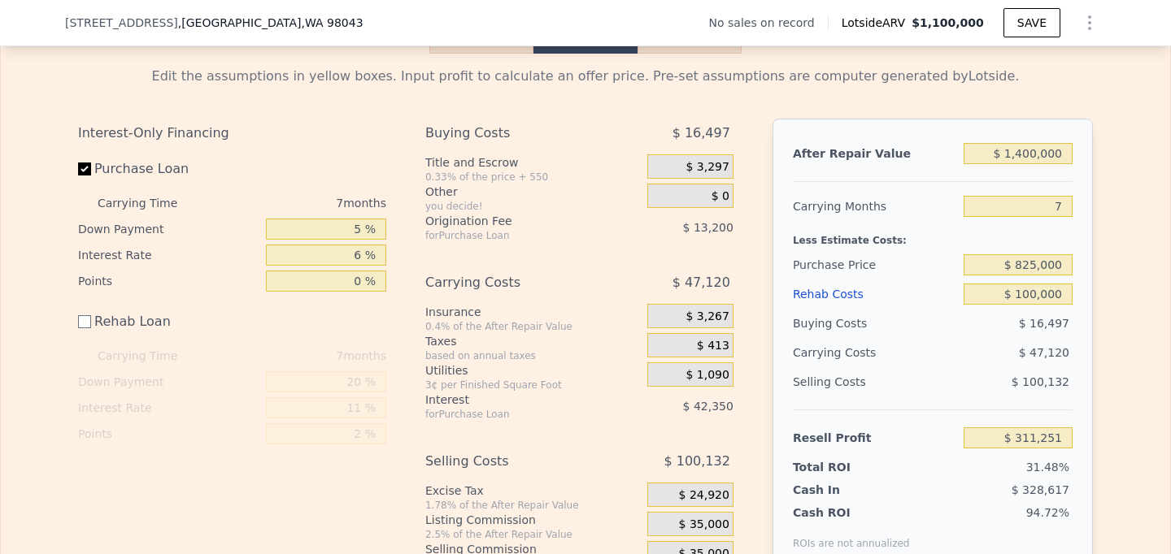
click at [86, 154] on label "Purchase Loan" at bounding box center [168, 168] width 181 height 29
click at [86, 163] on input "Purchase Loan" at bounding box center [84, 169] width 13 height 13
checkbox input "false"
type input "$ 366,801"
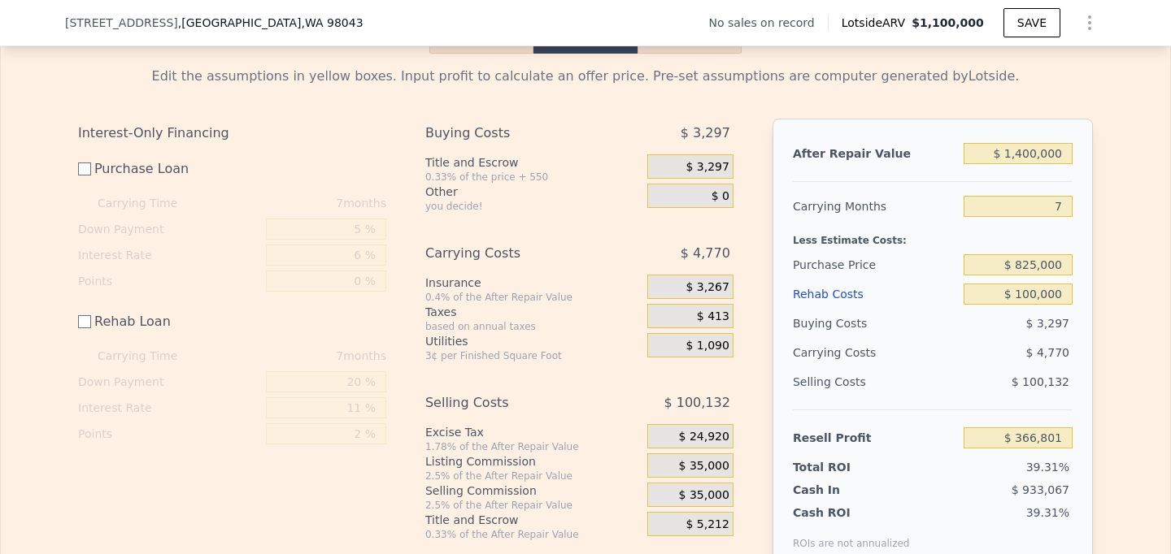
click at [86, 154] on label "Purchase Loan" at bounding box center [168, 168] width 181 height 29
click at [86, 163] on input "Purchase Loan" at bounding box center [84, 169] width 13 height 13
checkbox input "true"
type input "$ 311,251"
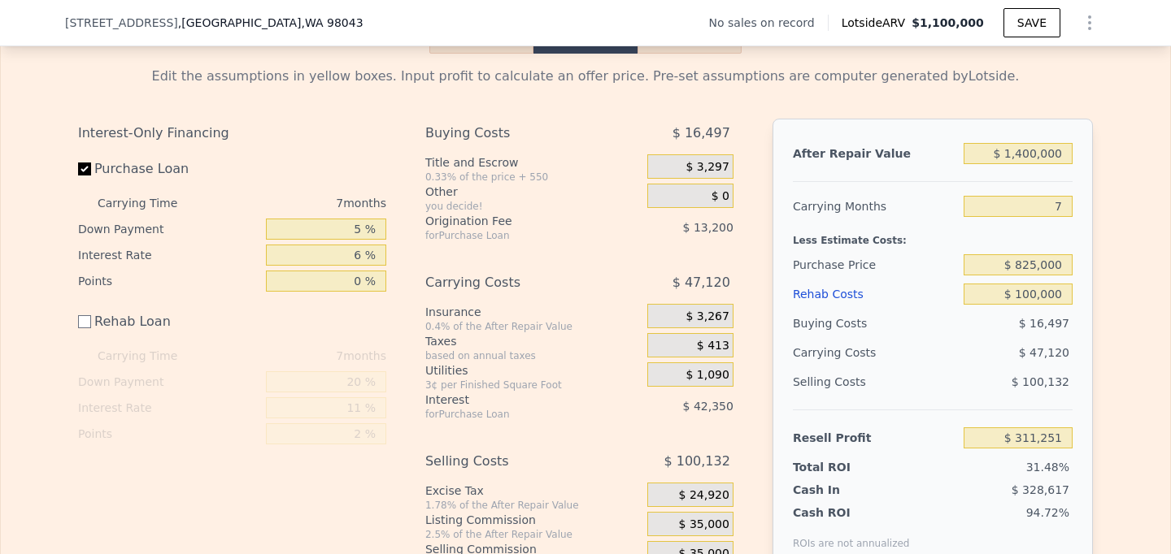
click at [354, 224] on div "5 %" at bounding box center [326, 229] width 120 height 26
click at [354, 219] on input "5 %" at bounding box center [326, 229] width 120 height 21
type input "1 %"
type input "$ 298,057"
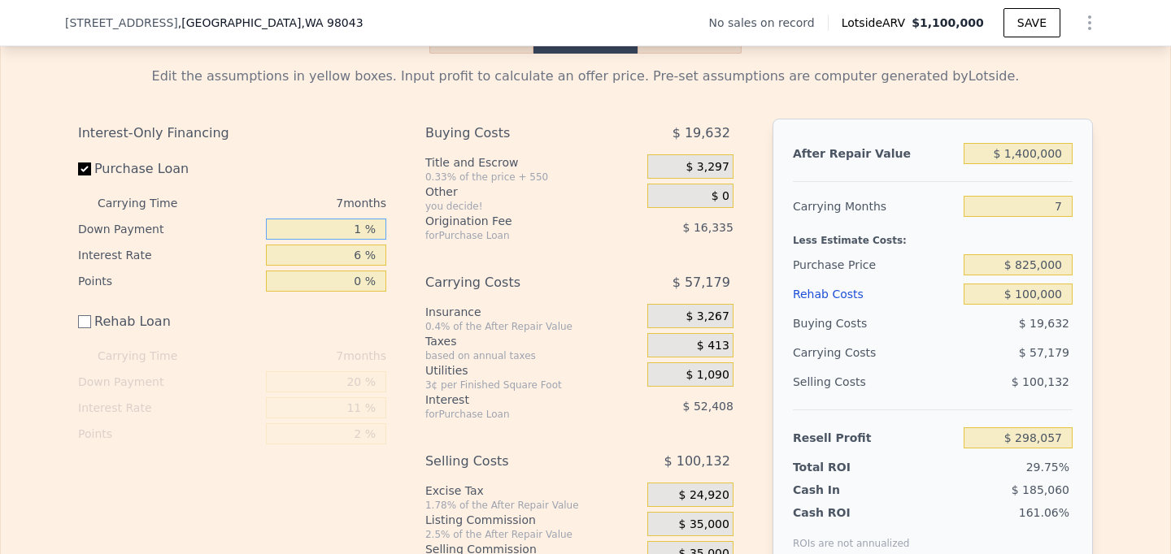
type input "10 %"
type input "$ 304,309"
type input "10 %"
click at [411, 352] on div "Interest-Only Financing Purchase Loan Carrying Time 7 months Down Payment 10 % …" at bounding box center [585, 359] width 1015 height 481
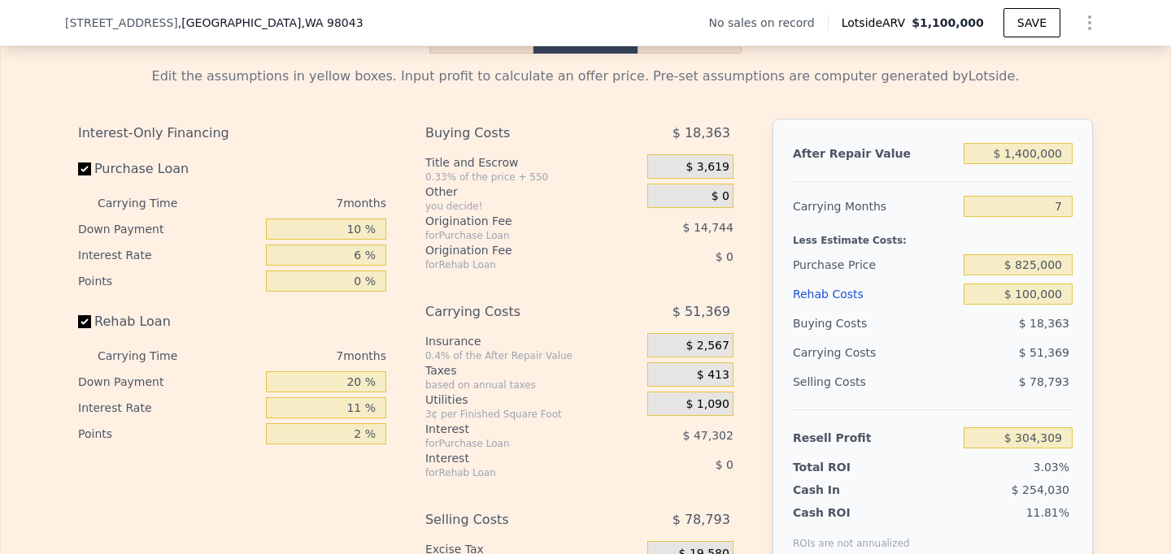
checkbox input "true"
type input "$ 1,100,000"
type input "$ 0"
type input "$ 30,002"
